Goal: Task Accomplishment & Management: Complete application form

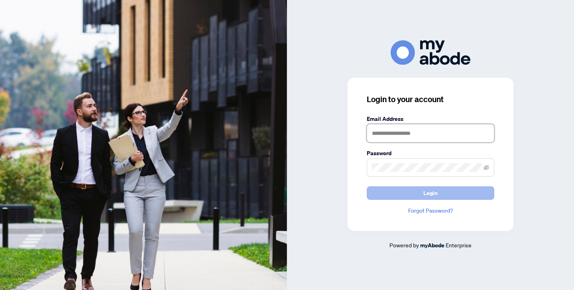
type input "**********"
click at [429, 193] on span "Login" at bounding box center [430, 193] width 14 height 13
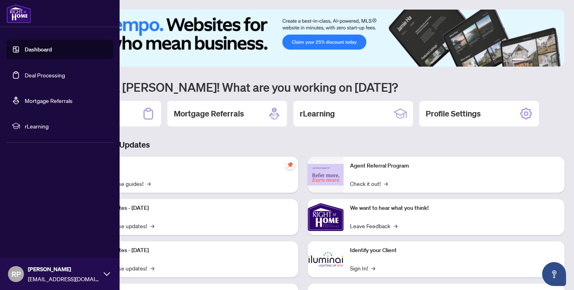
click at [40, 74] on link "Deal Processing" at bounding box center [45, 74] width 40 height 7
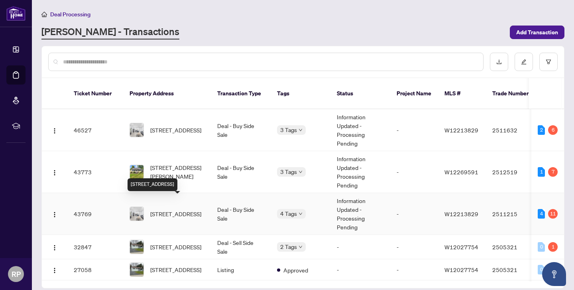
click at [168, 209] on span "[STREET_ADDRESS]" at bounding box center [175, 213] width 51 height 9
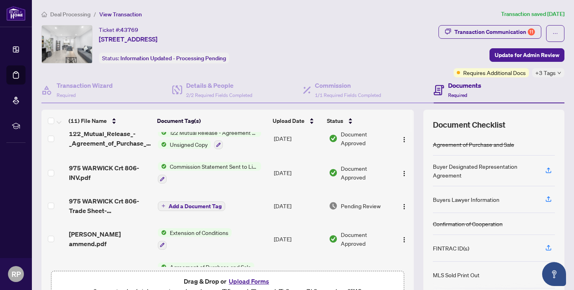
scroll to position [213, 0]
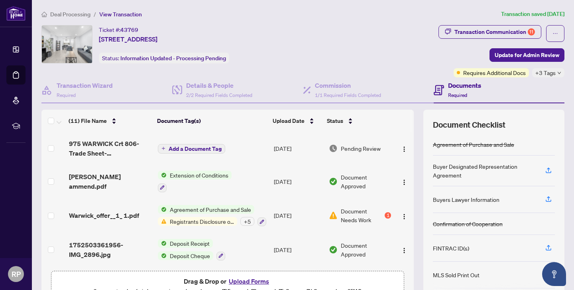
click at [194, 219] on span "Registrants Disclosure of Interest" at bounding box center [202, 221] width 71 height 9
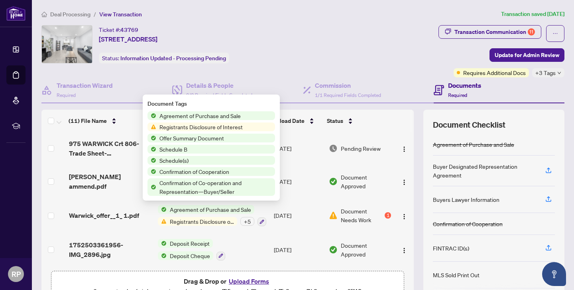
click at [195, 126] on span "Registrants Disclosure of Interest" at bounding box center [201, 126] width 90 height 9
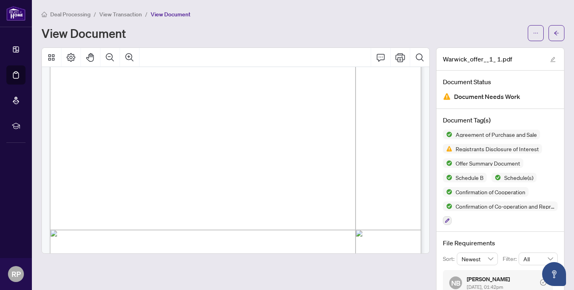
scroll to position [5082, 0]
click at [400, 59] on icon "Print" at bounding box center [400, 57] width 10 height 9
click at [558, 34] on icon "arrow-left" at bounding box center [557, 33] width 6 height 6
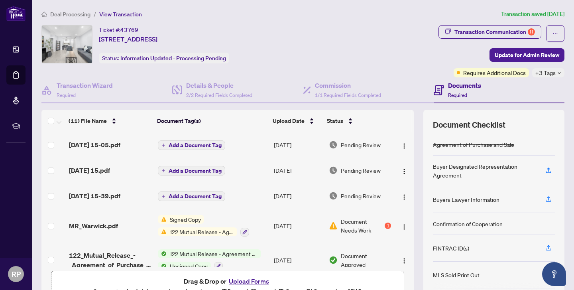
click at [187, 219] on span "Signed Copy" at bounding box center [185, 219] width 37 height 9
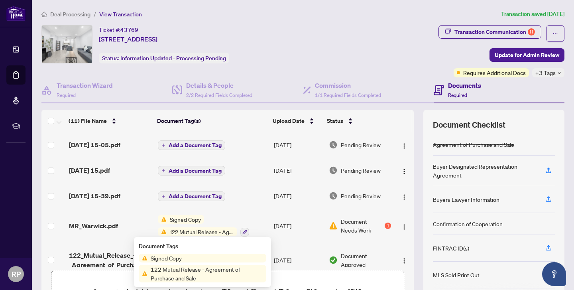
click at [187, 219] on span "Signed Copy" at bounding box center [185, 219] width 37 height 9
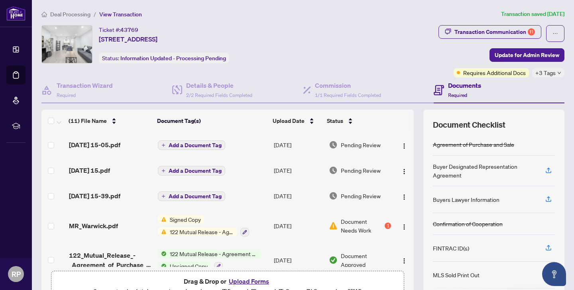
click at [187, 219] on span "Signed Copy" at bounding box center [185, 219] width 37 height 9
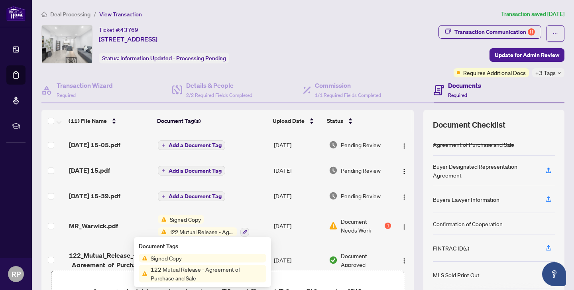
click at [181, 218] on span "Signed Copy" at bounding box center [185, 219] width 37 height 9
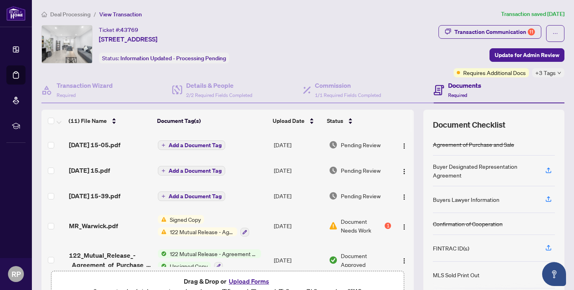
click at [181, 218] on span "Signed Copy" at bounding box center [185, 219] width 37 height 9
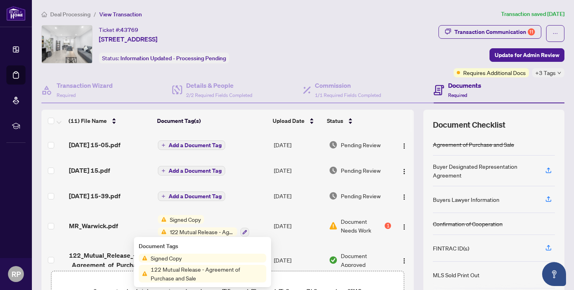
click at [183, 231] on span "122 Mutual Release - Agreement of Purchase and Sale" at bounding box center [202, 231] width 71 height 9
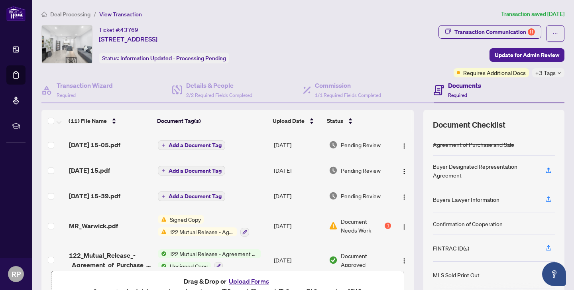
click at [183, 231] on span "122 Mutual Release - Agreement of Purchase and Sale" at bounding box center [202, 231] width 71 height 9
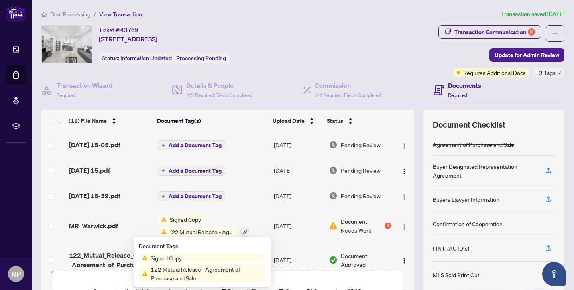
click at [183, 231] on span "122 Mutual Release - Agreement of Purchase and Sale" at bounding box center [202, 231] width 71 height 9
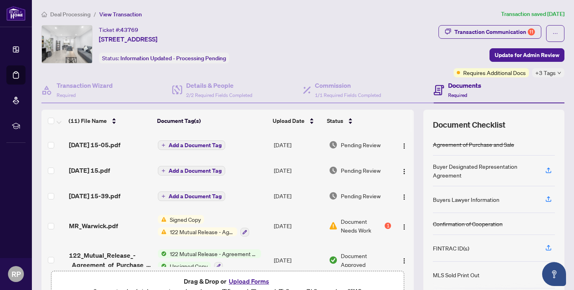
click at [183, 231] on span "122 Mutual Release - Agreement of Purchase and Sale" at bounding box center [202, 231] width 71 height 9
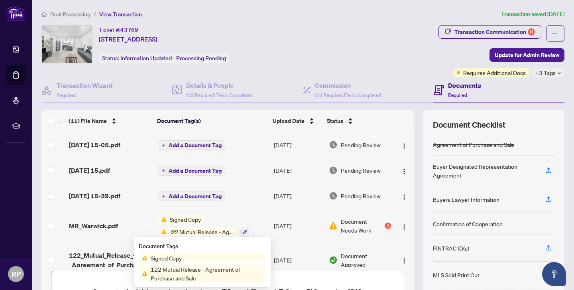
click at [183, 231] on span "122 Mutual Release - Agreement of Purchase and Sale" at bounding box center [202, 231] width 71 height 9
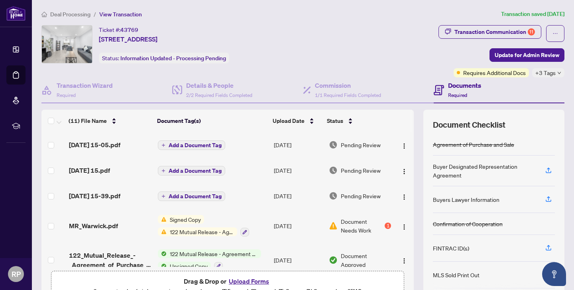
click at [183, 231] on span "122 Mutual Release - Agreement of Purchase and Sale" at bounding box center [202, 231] width 71 height 9
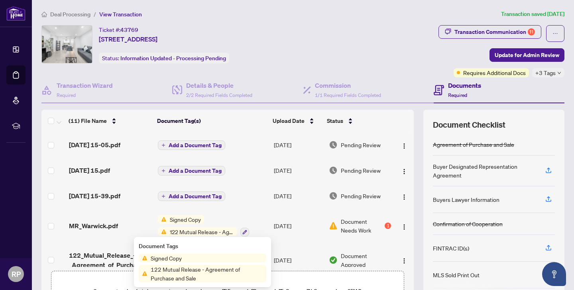
click at [184, 216] on span "Signed Copy" at bounding box center [185, 219] width 37 height 9
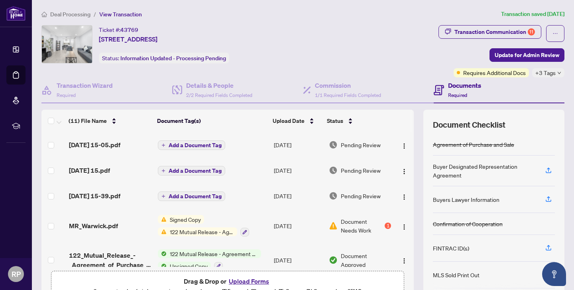
click at [184, 216] on span "Signed Copy" at bounding box center [185, 219] width 37 height 9
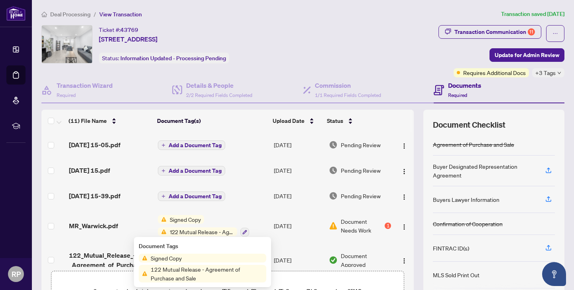
click at [184, 216] on span "Signed Copy" at bounding box center [185, 219] width 37 height 9
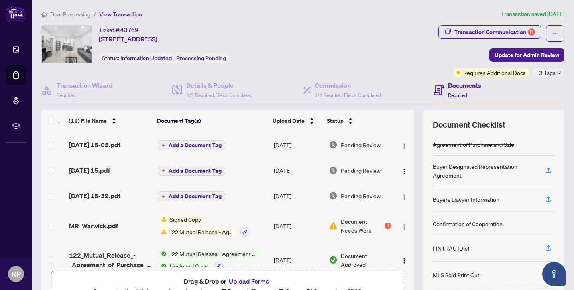
click at [362, 221] on span "Document Needs Work" at bounding box center [362, 226] width 42 height 18
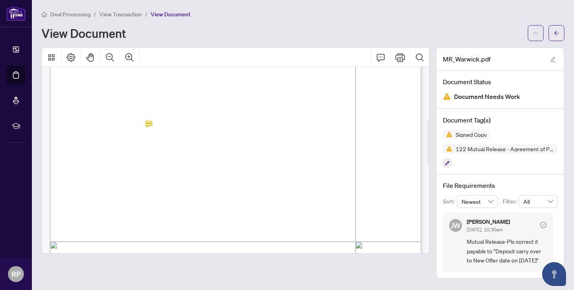
scroll to position [140, 0]
click at [401, 59] on icon "Print" at bounding box center [400, 57] width 10 height 9
click at [552, 35] on button "button" at bounding box center [557, 33] width 16 height 16
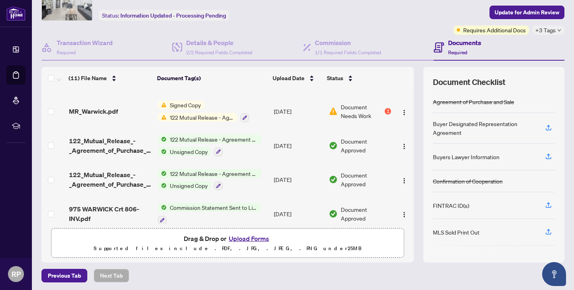
scroll to position [44, 0]
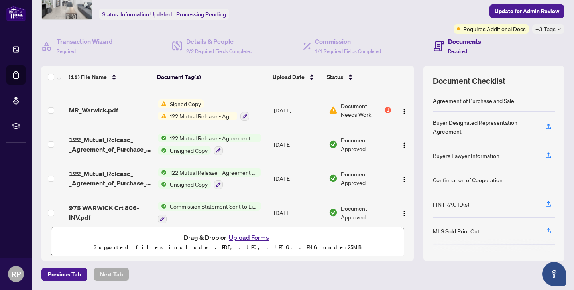
click at [251, 236] on button "Upload Forms" at bounding box center [248, 237] width 45 height 10
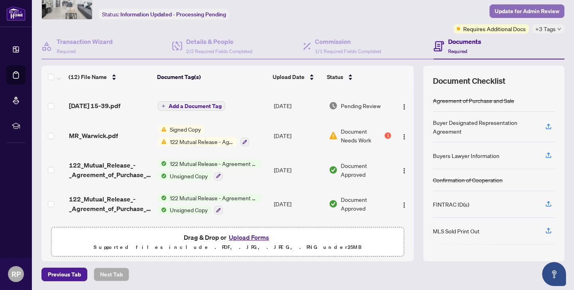
click at [525, 9] on span "Update for Admin Review" at bounding box center [527, 11] width 65 height 13
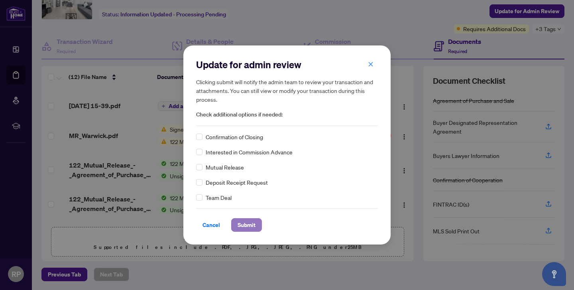
click at [241, 224] on span "Submit" at bounding box center [247, 224] width 18 height 13
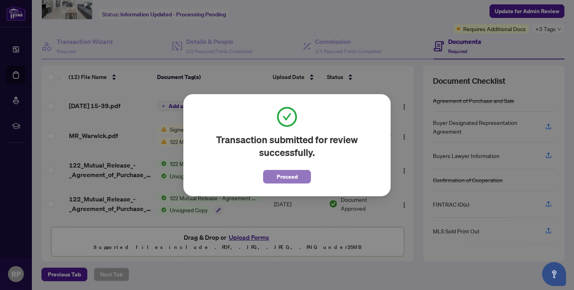
click at [279, 174] on span "Proceed" at bounding box center [287, 176] width 21 height 13
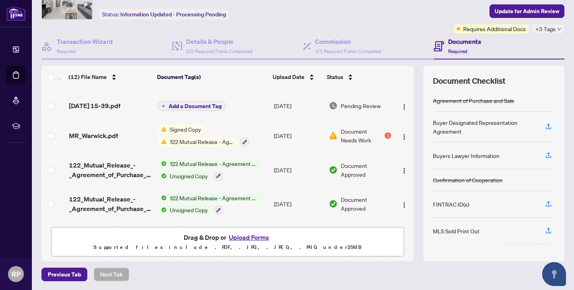
scroll to position [0, 0]
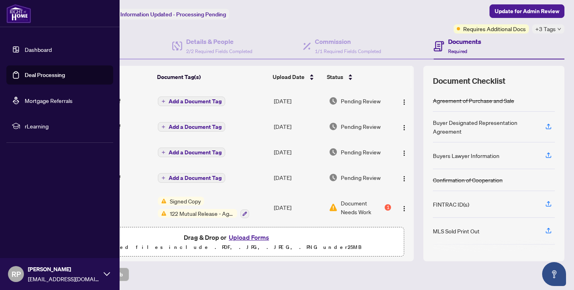
click at [25, 77] on link "Deal Processing" at bounding box center [45, 74] width 40 height 7
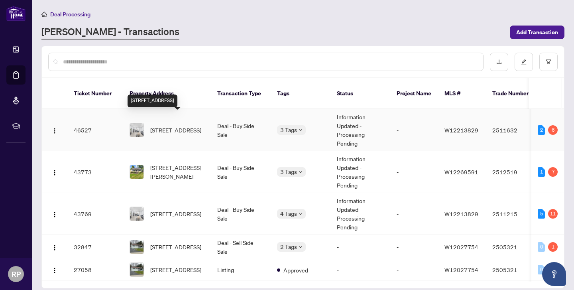
click at [176, 126] on span "[STREET_ADDRESS]" at bounding box center [175, 130] width 51 height 9
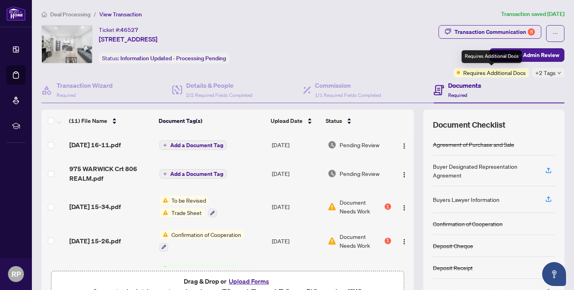
click at [509, 72] on span "Requires Additional Docs" at bounding box center [494, 72] width 63 height 9
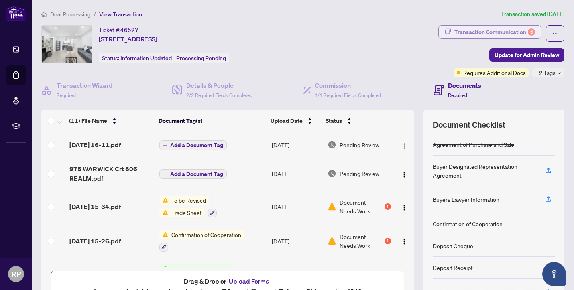
click at [492, 36] on div "Transaction Communication 6" at bounding box center [494, 32] width 81 height 13
